Goal: Task Accomplishment & Management: Use online tool/utility

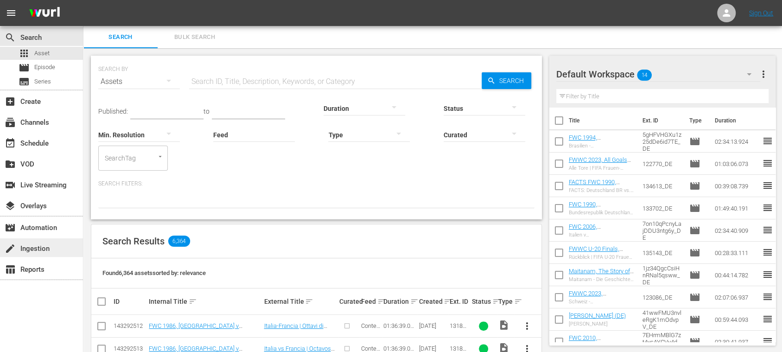
click at [32, 251] on div "create Ingestion" at bounding box center [26, 247] width 52 height 8
